Goal: Task Accomplishment & Management: Manage account settings

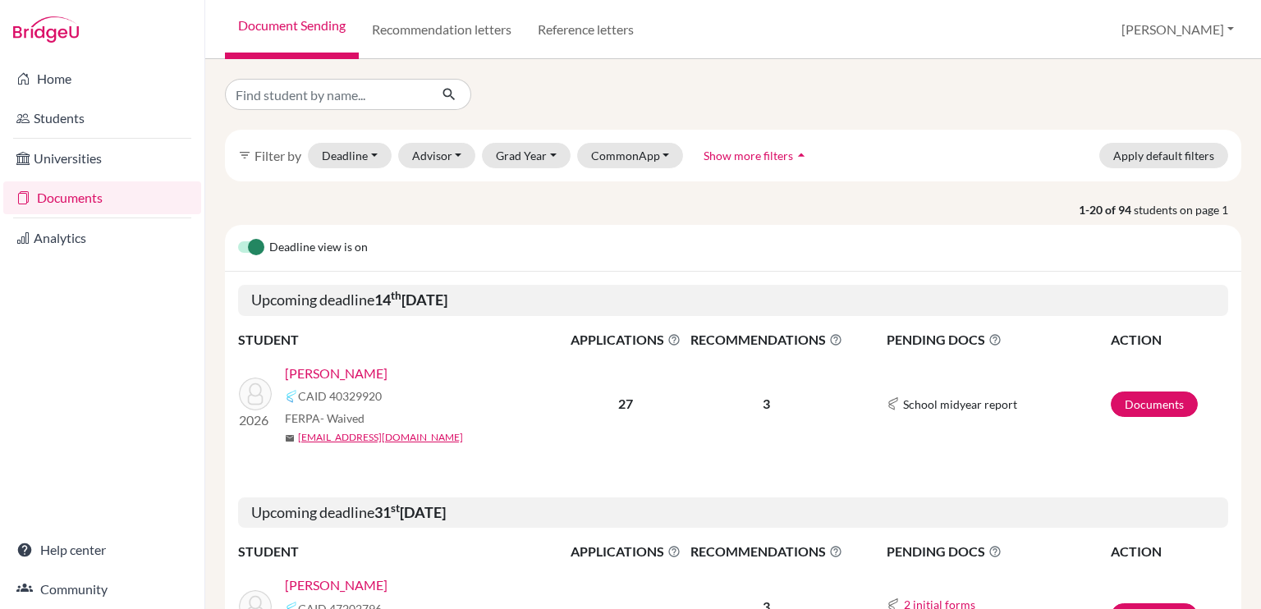
scroll to position [57, 0]
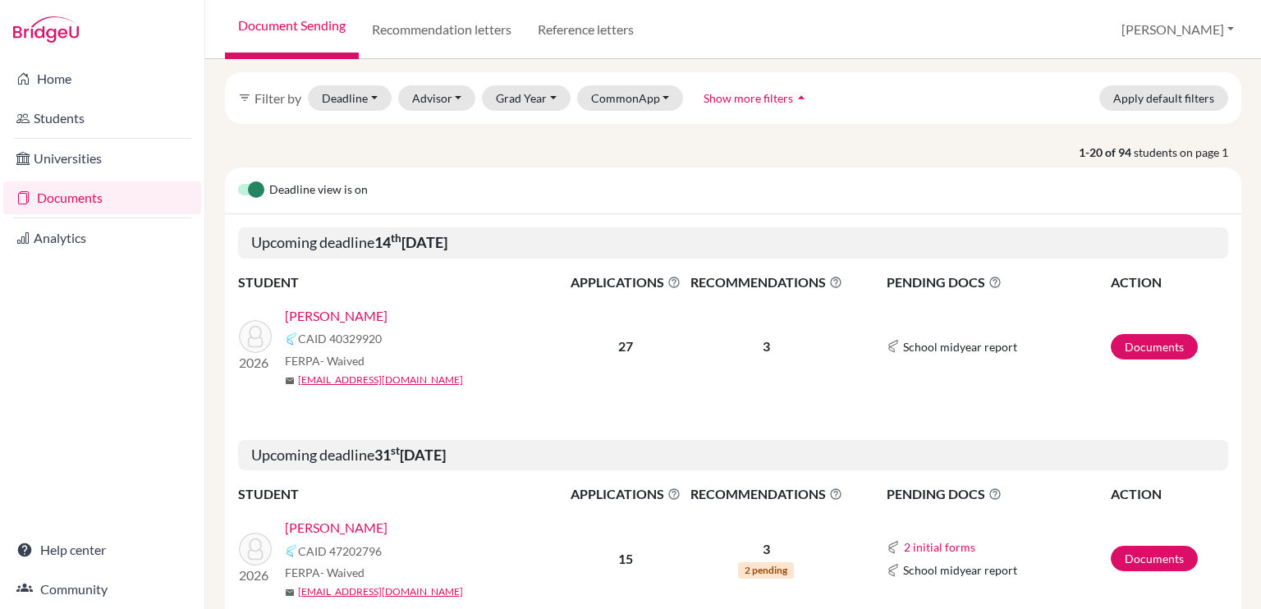
click at [362, 314] on link "[PERSON_NAME]" at bounding box center [336, 316] width 103 height 20
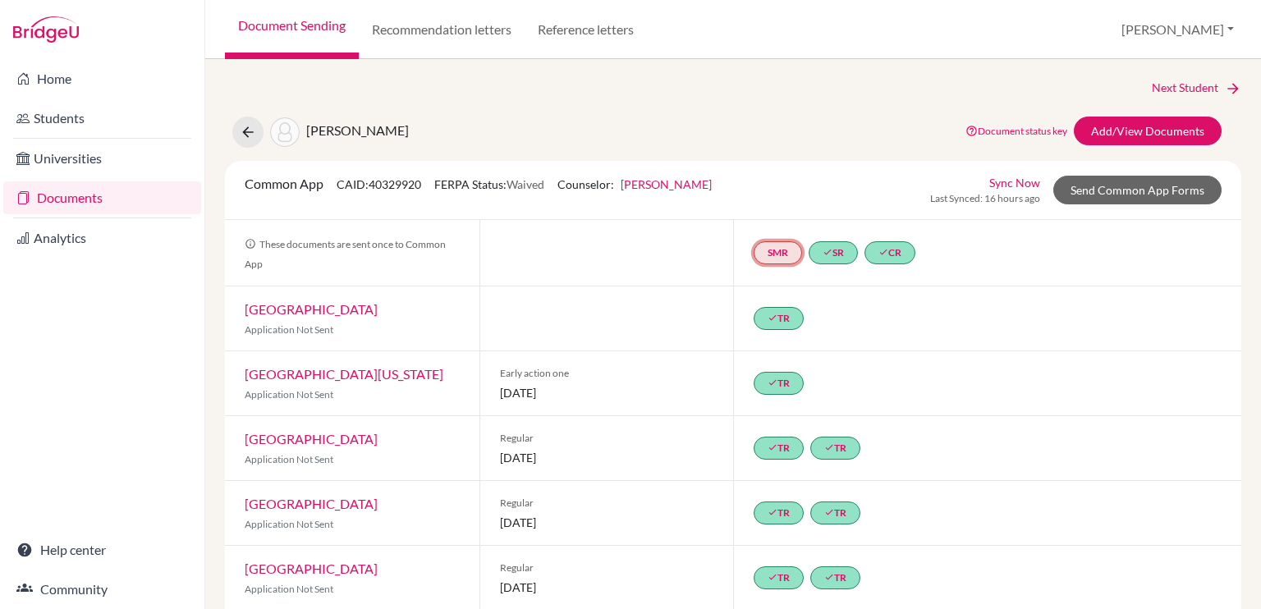
click at [774, 250] on link "SMR" at bounding box center [778, 252] width 48 height 23
click at [799, 171] on h3 "School midyear report" at bounding box center [777, 174] width 144 height 30
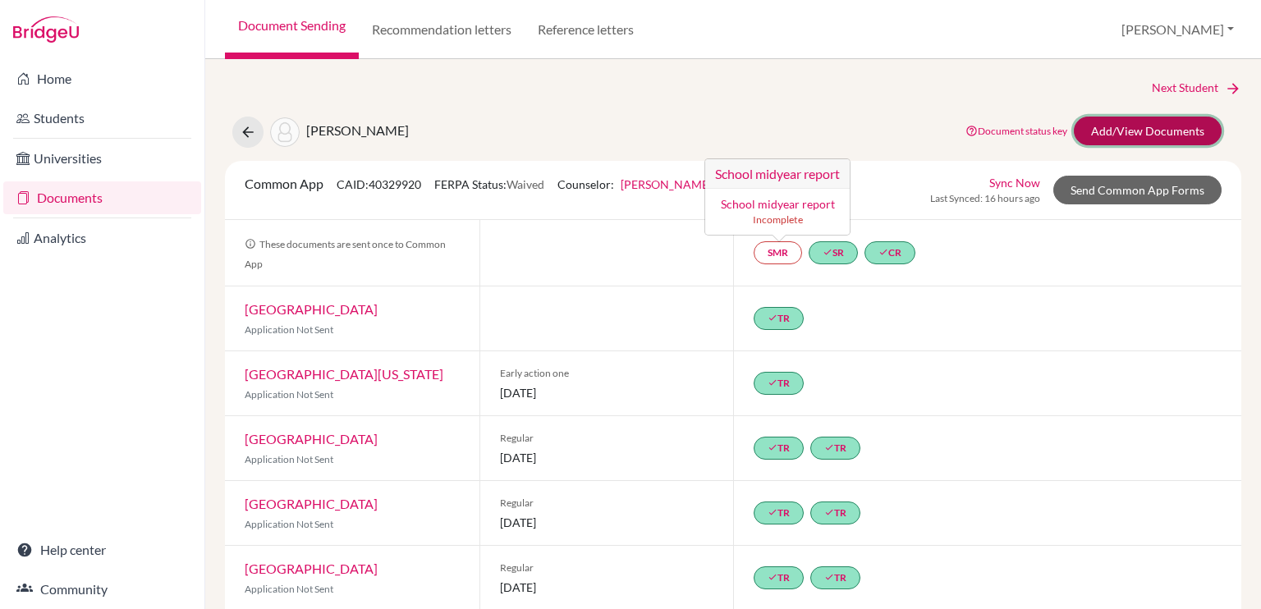
click at [1126, 127] on link "Add/View Documents" at bounding box center [1148, 131] width 148 height 29
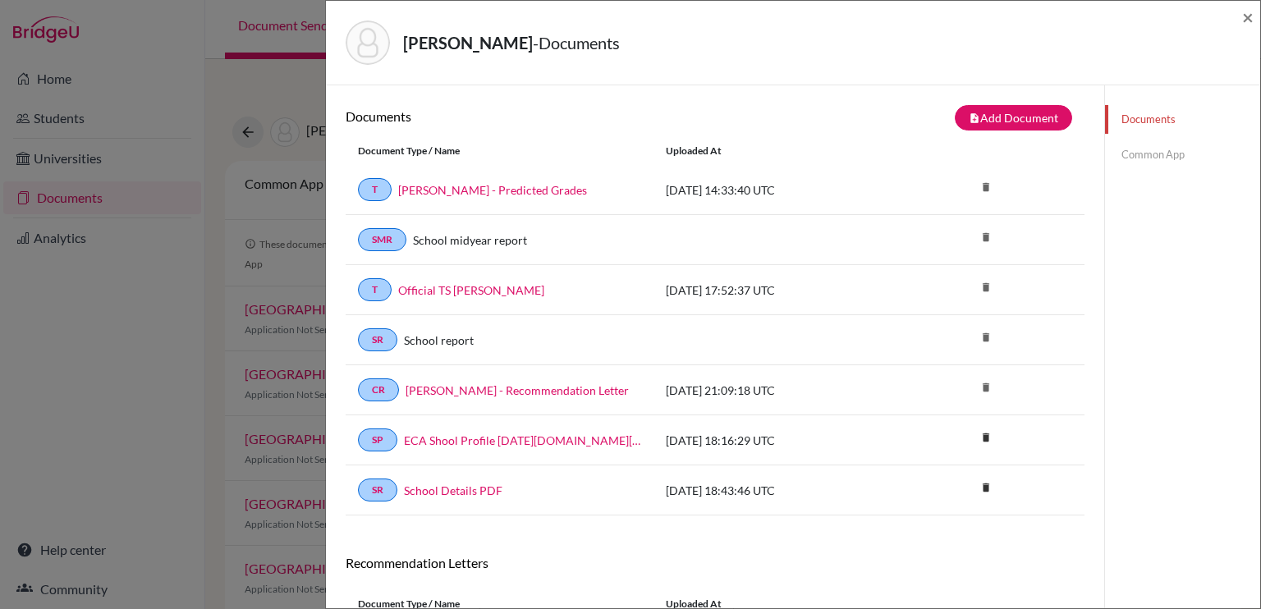
click at [1144, 153] on link "Common App" at bounding box center [1182, 154] width 155 height 29
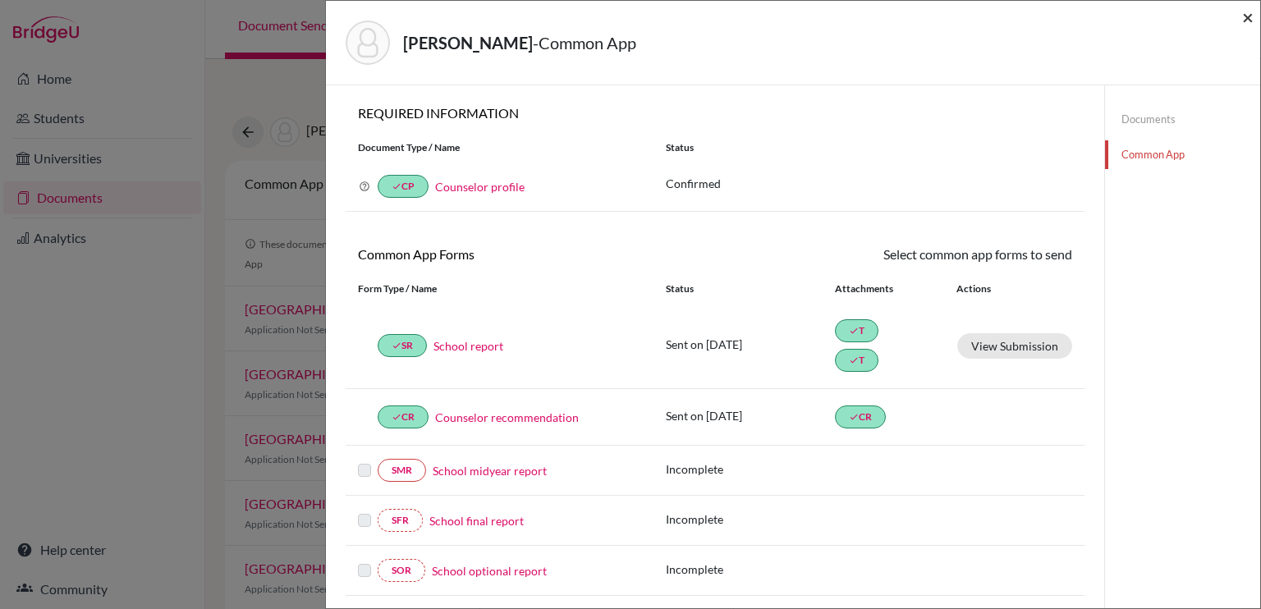
click at [1244, 19] on span "×" at bounding box center [1247, 17] width 11 height 24
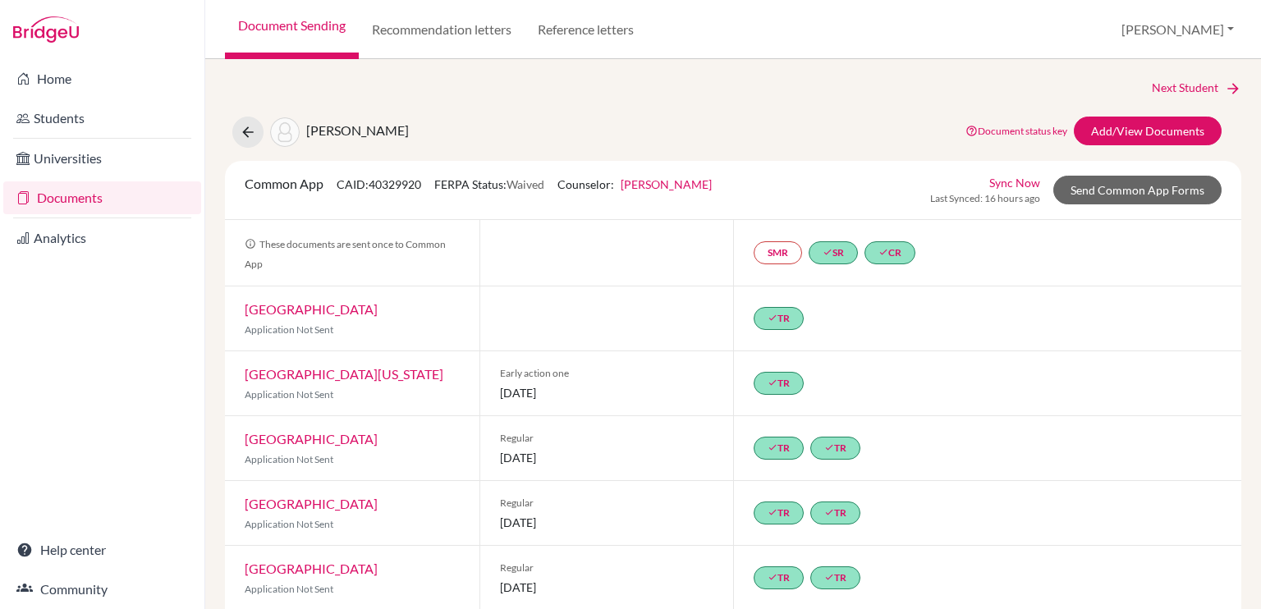
click at [114, 205] on link "Documents" at bounding box center [102, 197] width 198 height 33
